Goal: Find specific page/section: Find specific page/section

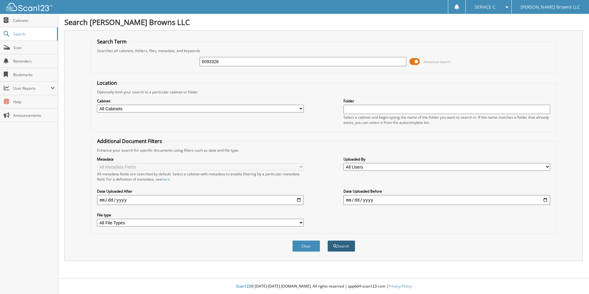
type input "6093328"
click at [349, 248] on button "Search" at bounding box center [341, 245] width 28 height 11
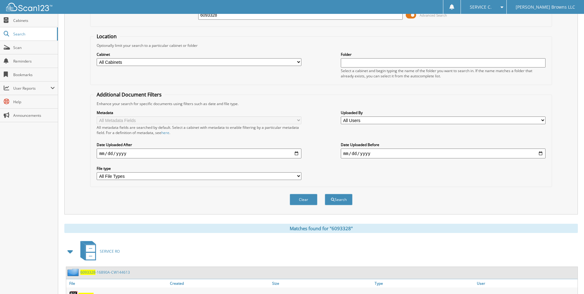
scroll to position [85, 0]
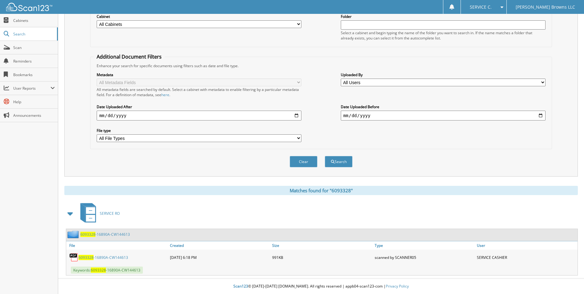
click at [112, 258] on link "6093328 -16890A-CW144613" at bounding box center [104, 257] width 50 height 5
click at [38, 20] on span "Cabinets" at bounding box center [34, 20] width 42 height 5
